Goal: Transaction & Acquisition: Purchase product/service

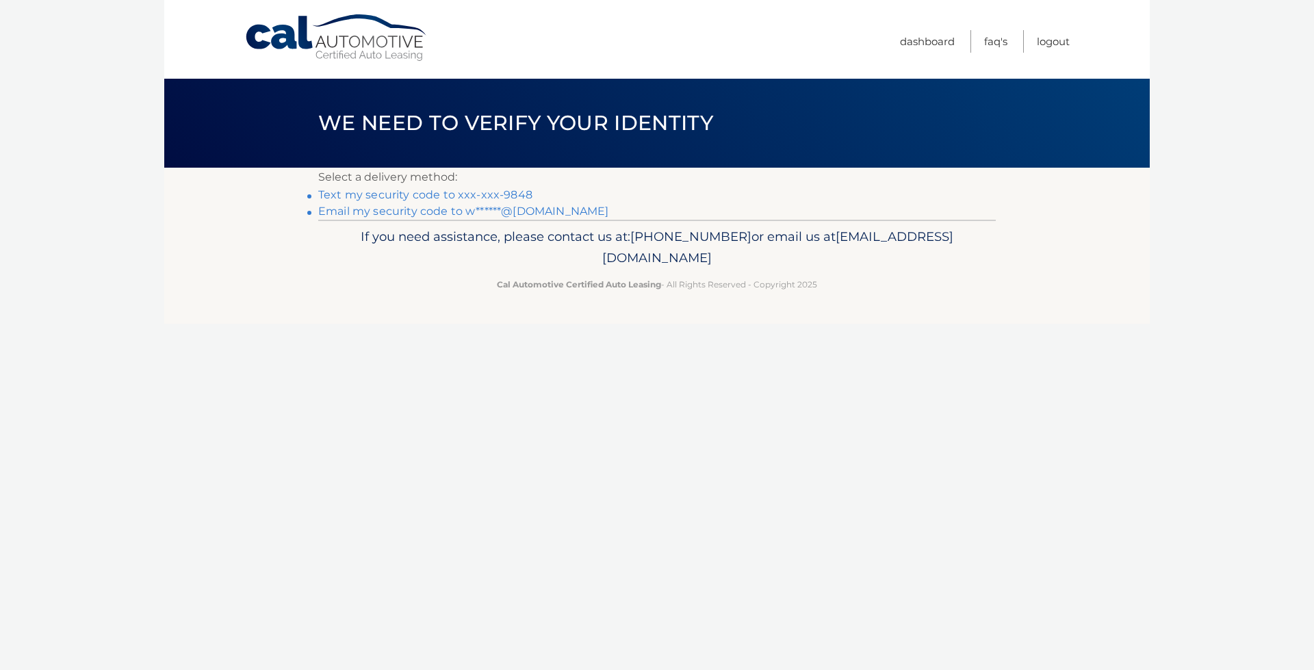
click at [504, 192] on link "Text my security code to xxx-xxx-9848" at bounding box center [425, 194] width 214 height 13
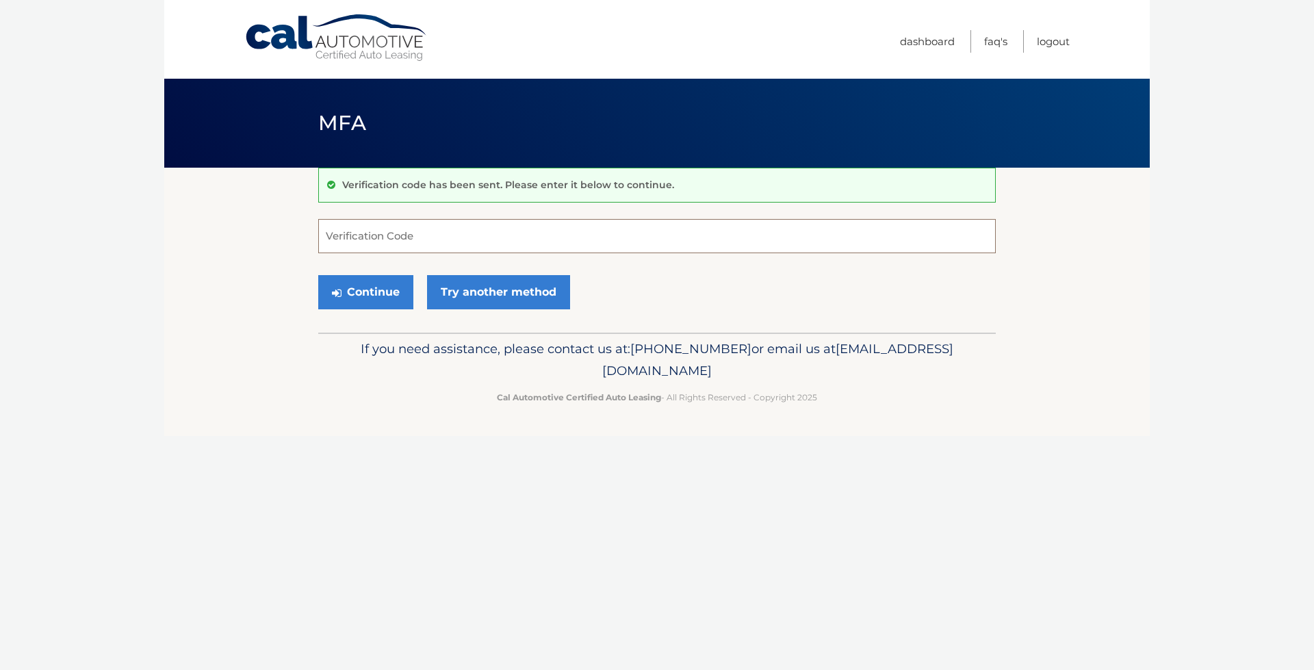
click at [599, 239] on input "Verification Code" at bounding box center [656, 236] width 677 height 34
type input "647194"
click at [378, 286] on button "Continue" at bounding box center [365, 292] width 95 height 34
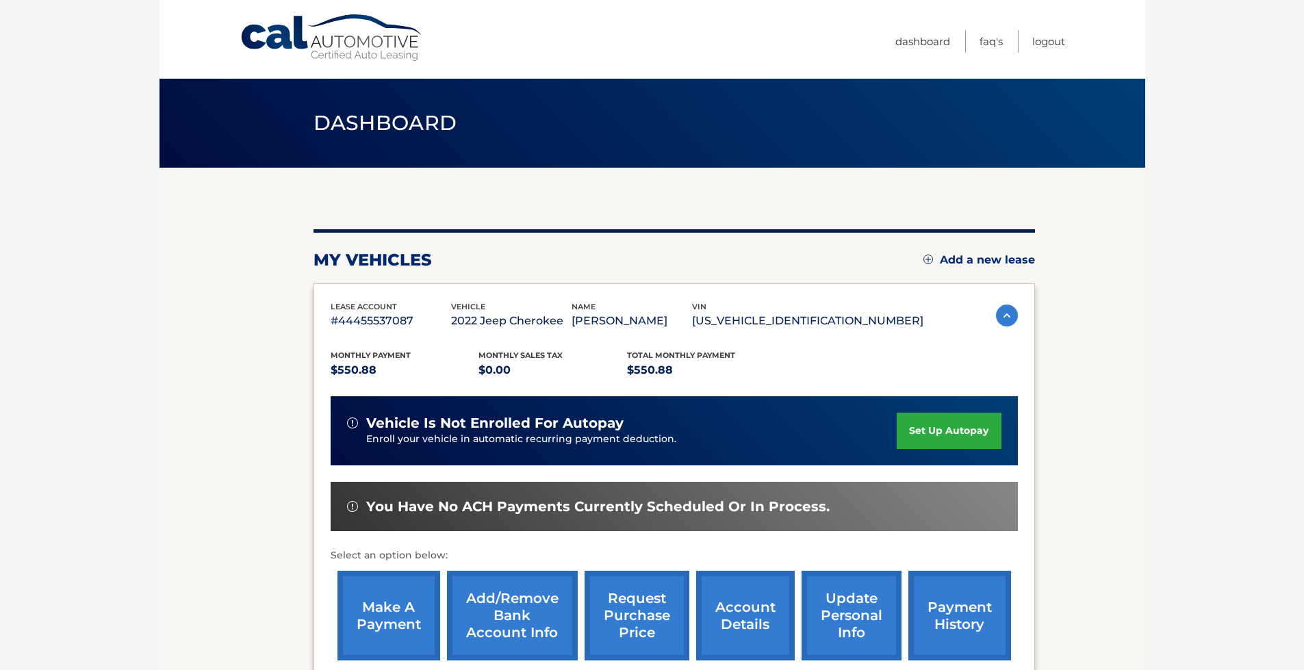
click at [421, 597] on link "make a payment" at bounding box center [388, 616] width 103 height 90
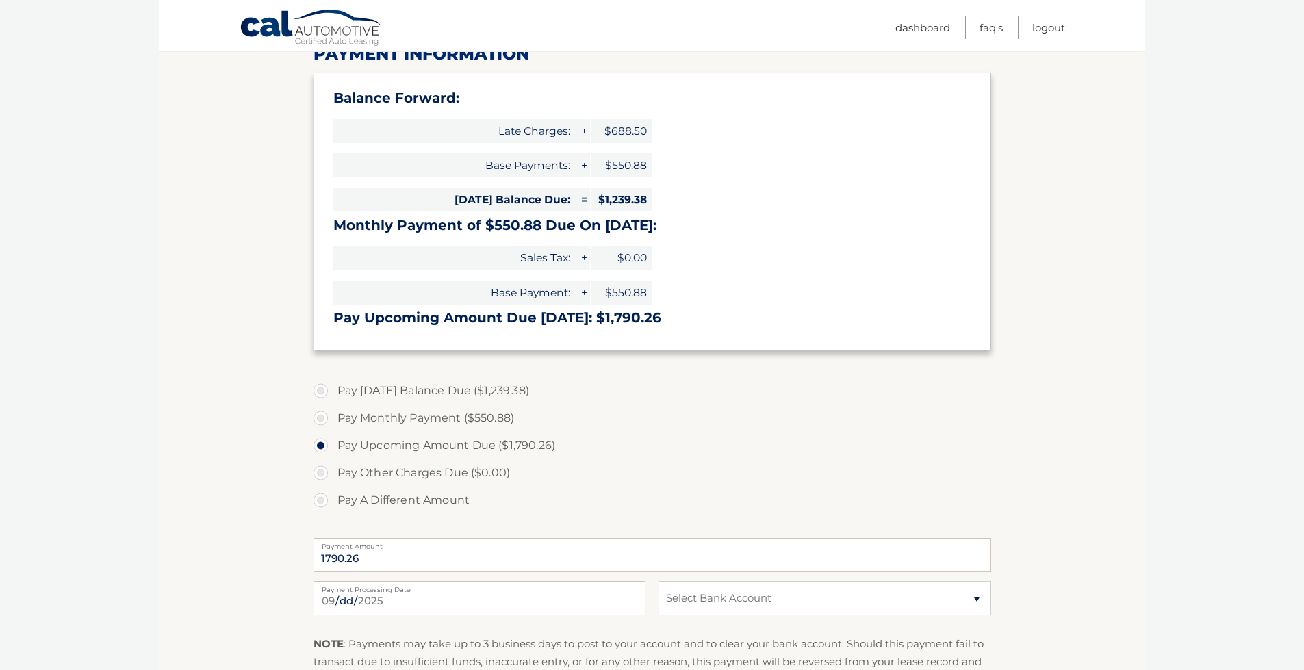
scroll to position [205, 0]
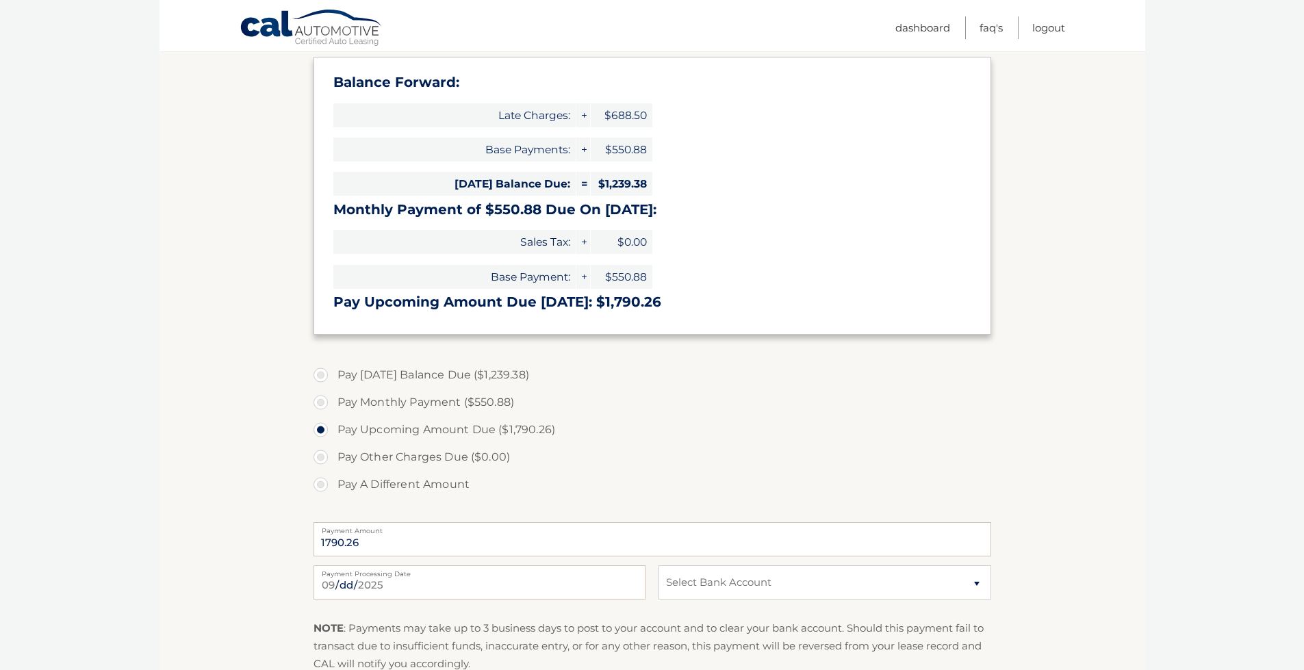
click at [320, 402] on label "Pay Monthly Payment ($550.88)" at bounding box center [651, 402] width 677 height 27
click at [320, 402] on input "Pay Monthly Payment ($550.88)" at bounding box center [326, 400] width 14 height 22
radio input "true"
type input "550.88"
click at [786, 579] on select "Select Bank Account Checking JPMORGAN CHASE BANK, NA *****0177 Checking JPMORGA…" at bounding box center [824, 582] width 332 height 34
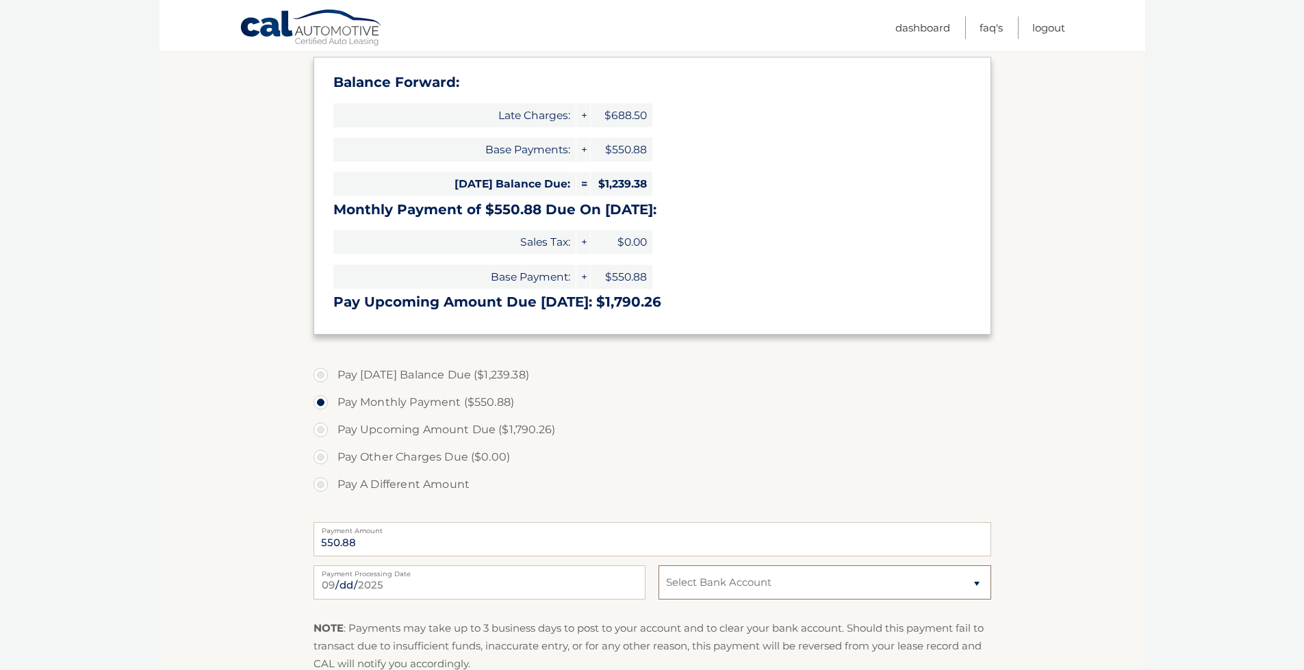
select select "N2E5OGMyYmQtOTI3OC00NDAyLWI4ZTQtMzZmMzk0N2NhYjBl"
click at [658, 565] on select "Select Bank Account Checking JPMORGAN CHASE BANK, NA *****0177 Checking JPMORGA…" at bounding box center [824, 582] width 332 height 34
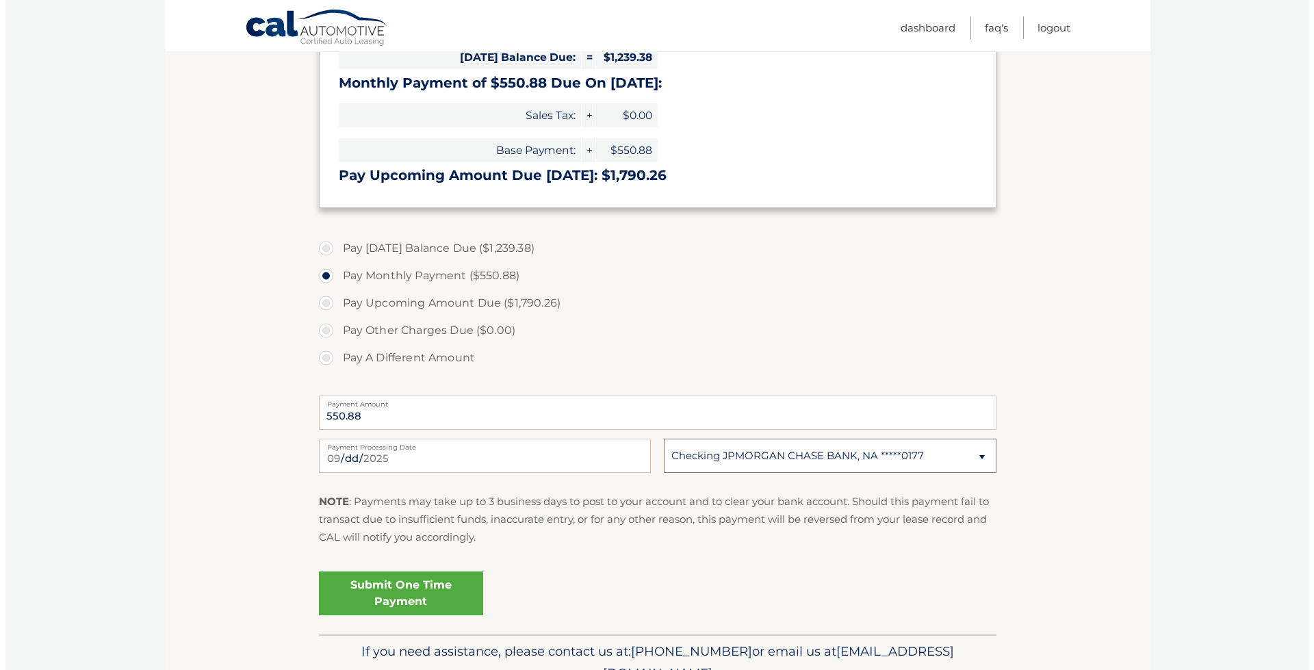
scroll to position [342, 0]
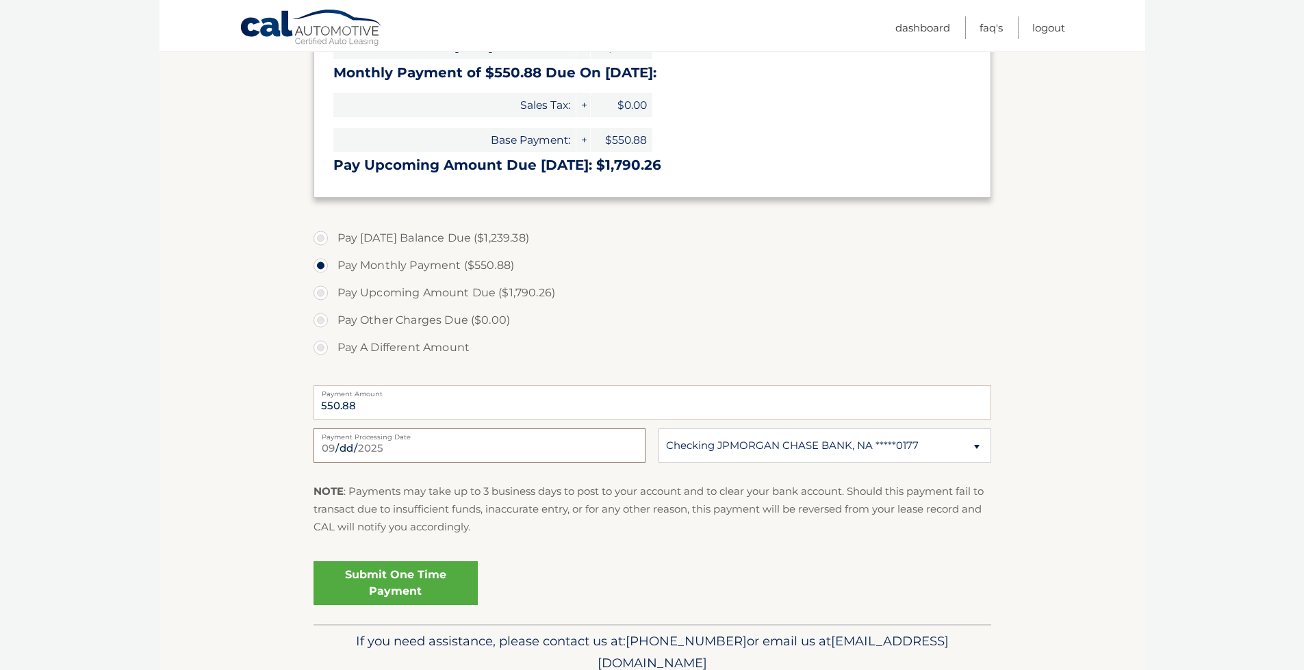
click at [429, 452] on input "2025-09-11" at bounding box center [479, 445] width 332 height 34
type input "2025-09-12"
click at [426, 580] on link "Submit One Time Payment" at bounding box center [395, 583] width 164 height 44
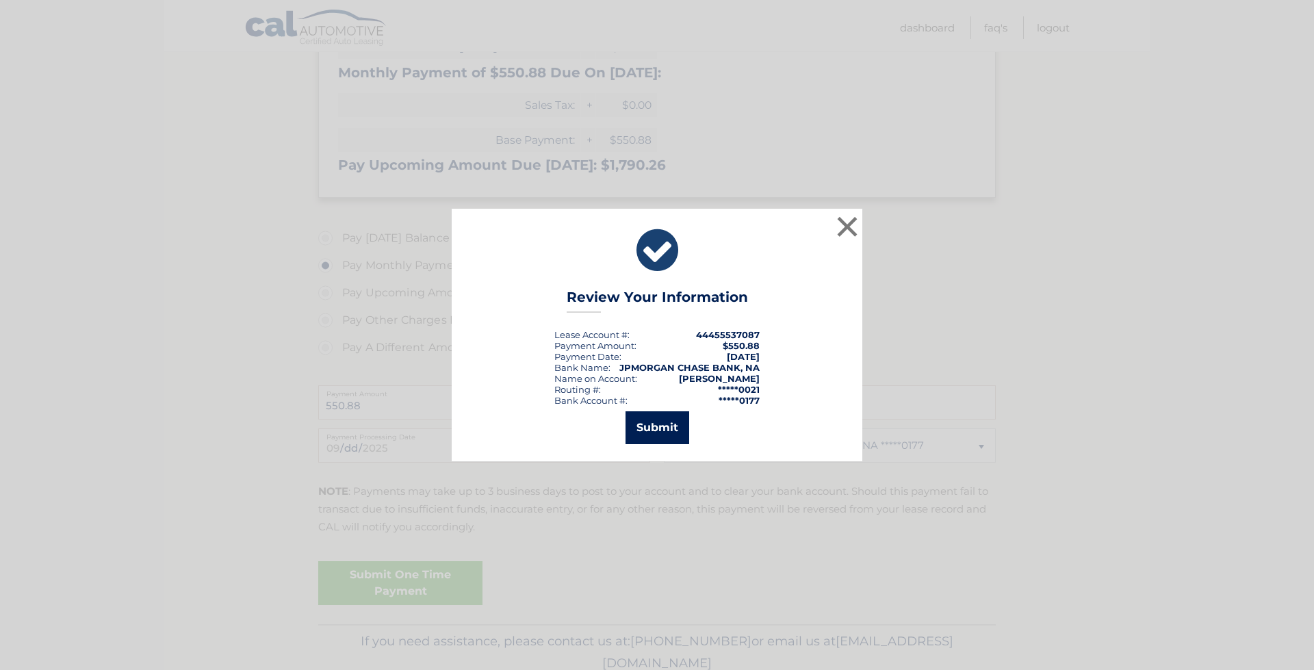
click at [655, 431] on button "Submit" at bounding box center [657, 427] width 64 height 33
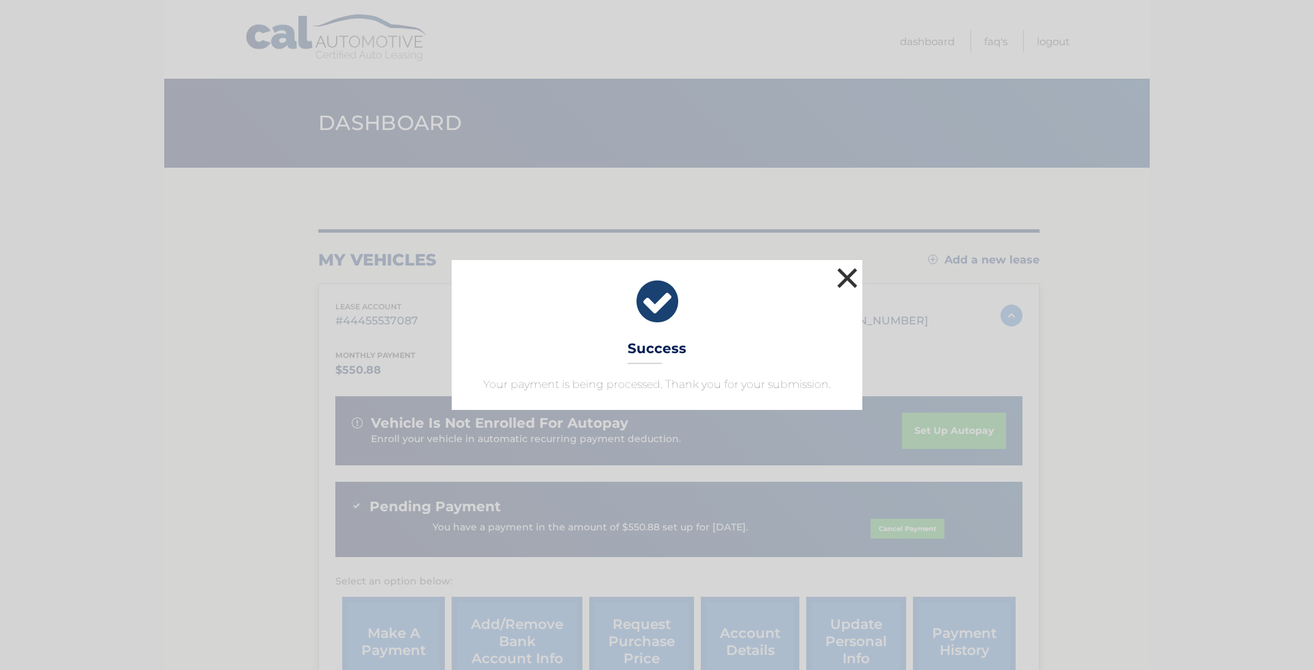
click at [844, 281] on button "×" at bounding box center [846, 277] width 27 height 27
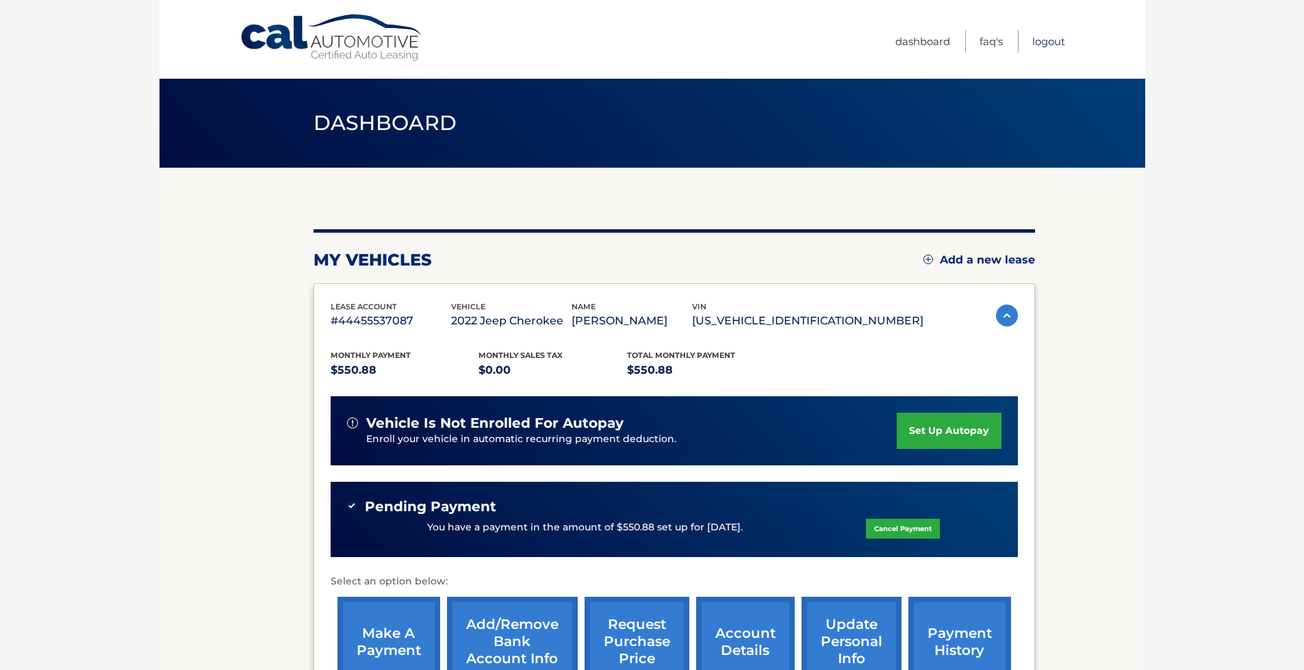
click at [1047, 40] on link "Logout" at bounding box center [1048, 41] width 33 height 23
